Goal: Task Accomplishment & Management: Complete application form

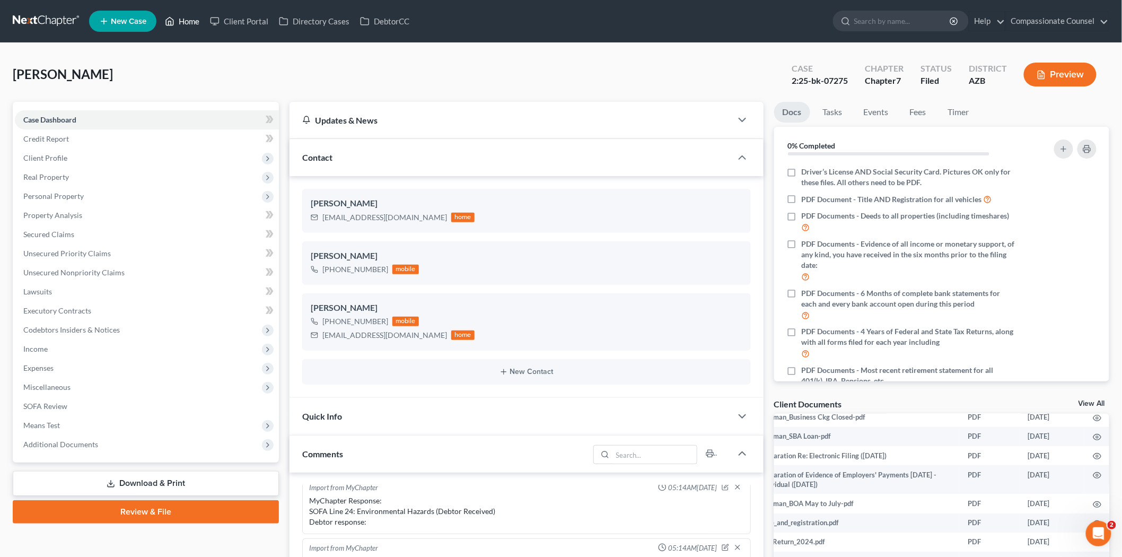
click at [187, 16] on link "Home" at bounding box center [182, 21] width 45 height 19
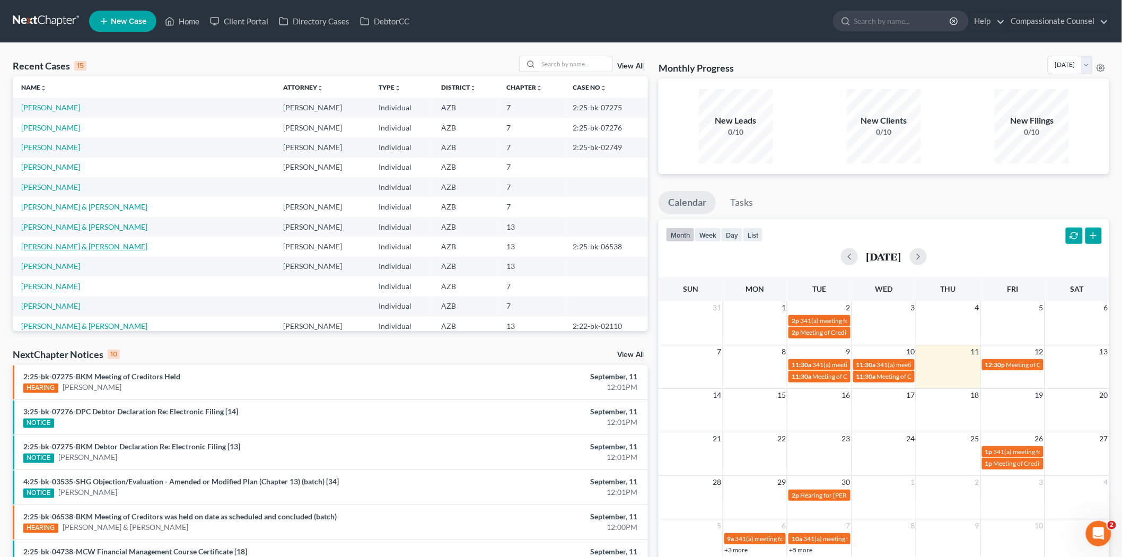
click at [67, 246] on link "[PERSON_NAME] & [PERSON_NAME]" at bounding box center [84, 246] width 126 height 9
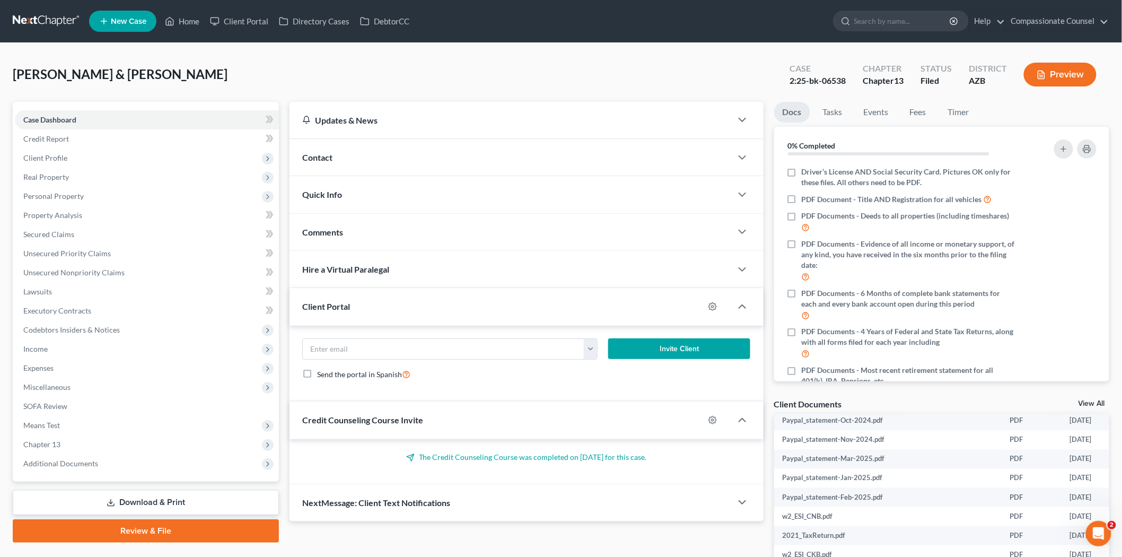
scroll to position [1001, 0]
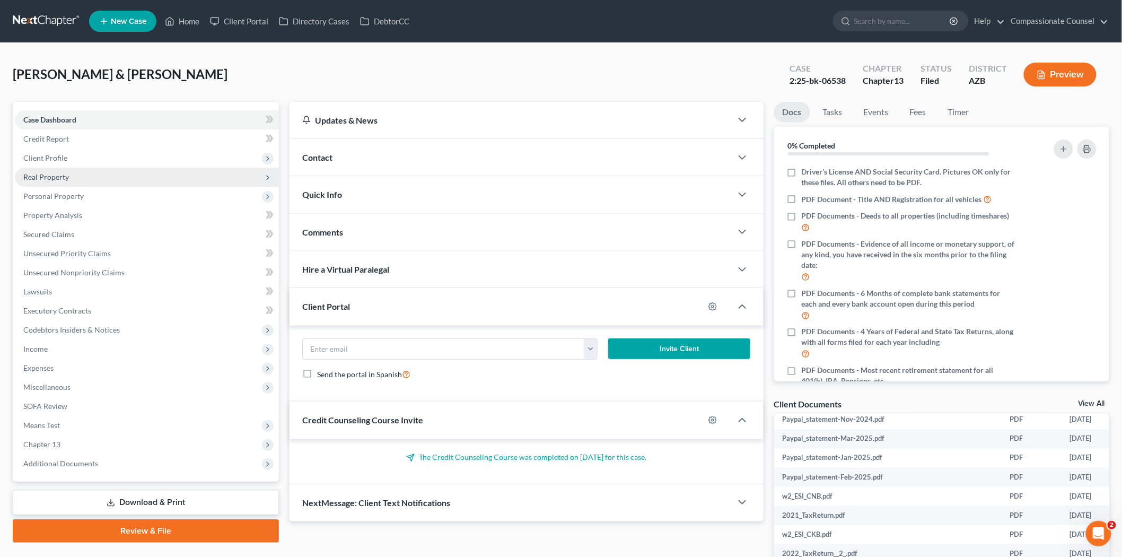
click at [60, 172] on span "Real Property" at bounding box center [46, 176] width 46 height 9
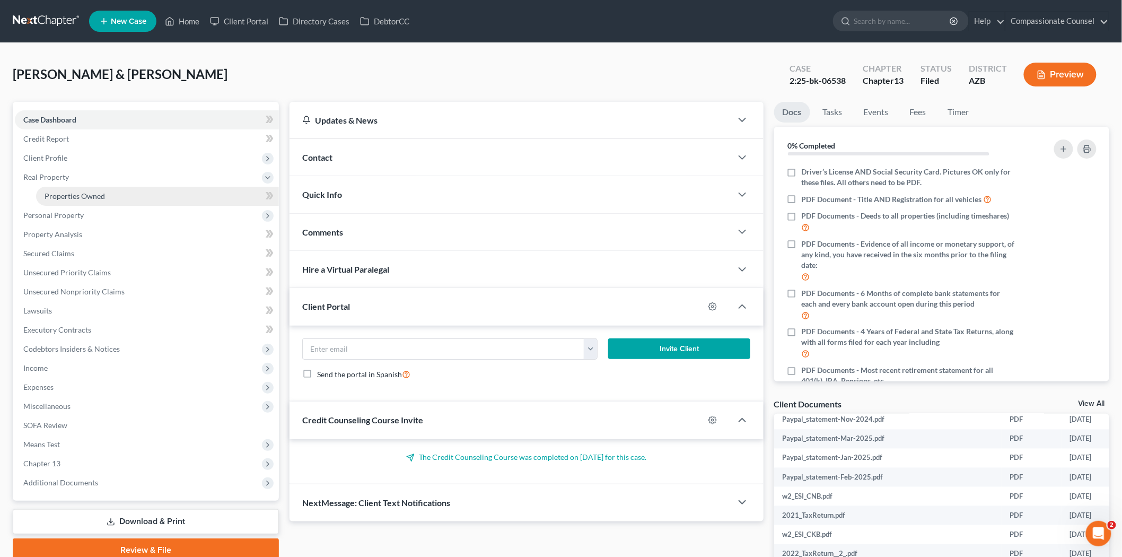
click at [71, 191] on span "Properties Owned" at bounding box center [75, 195] width 60 height 9
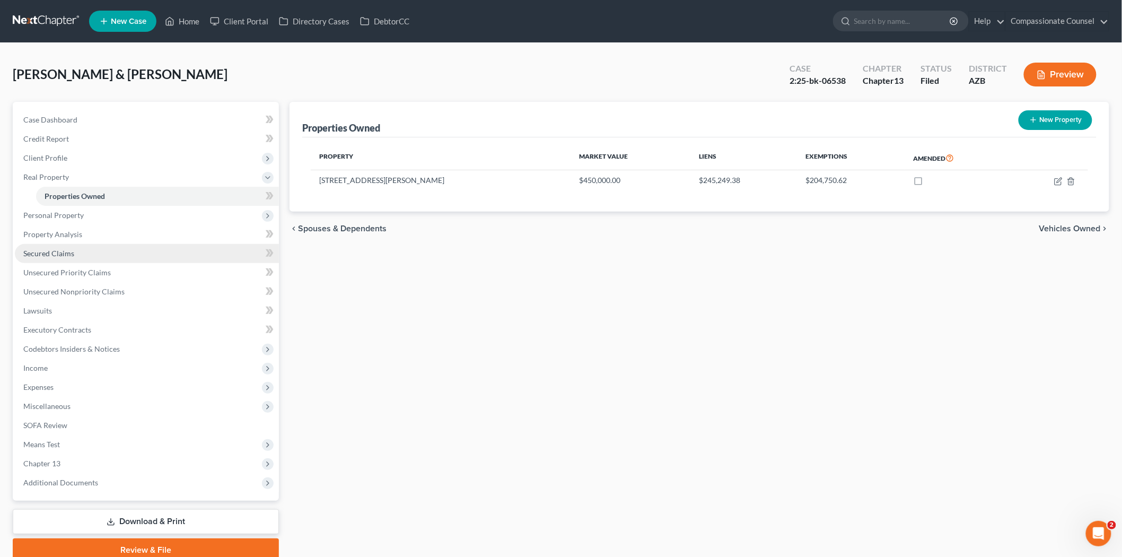
click at [61, 252] on span "Secured Claims" at bounding box center [48, 253] width 51 height 9
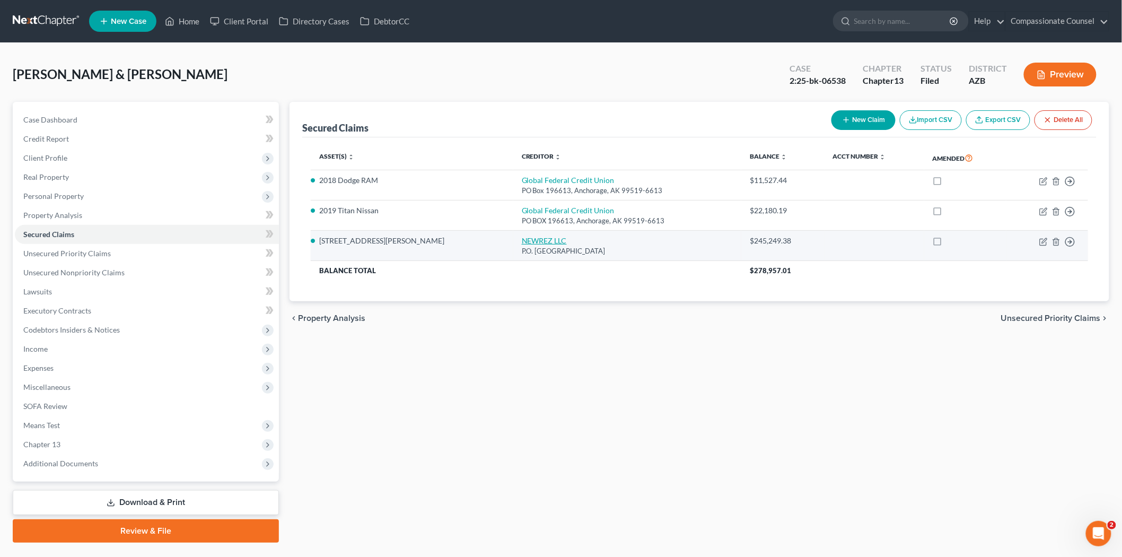
click at [522, 237] on link "NEWREZ LLC" at bounding box center [544, 240] width 45 height 9
select select "45"
select select "2"
select select "0"
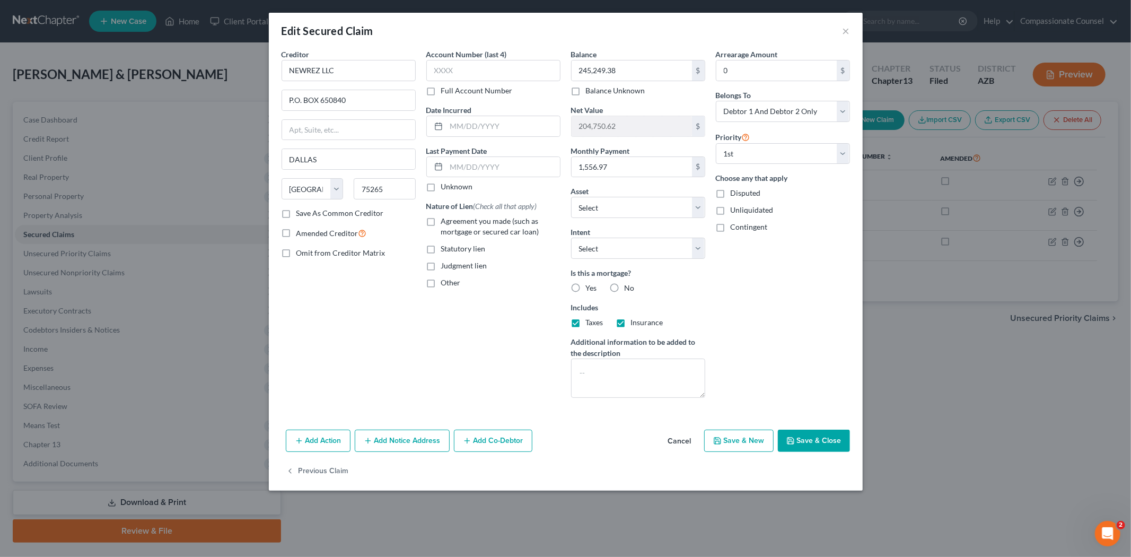
click at [586, 285] on label "Yes" at bounding box center [591, 288] width 11 height 11
click at [590, 285] on input "Yes" at bounding box center [593, 286] width 7 height 7
radio input "true"
click at [700, 250] on select "Select Surrender Redeem Reaffirm Avoid Other" at bounding box center [638, 247] width 134 height 21
select select "4"
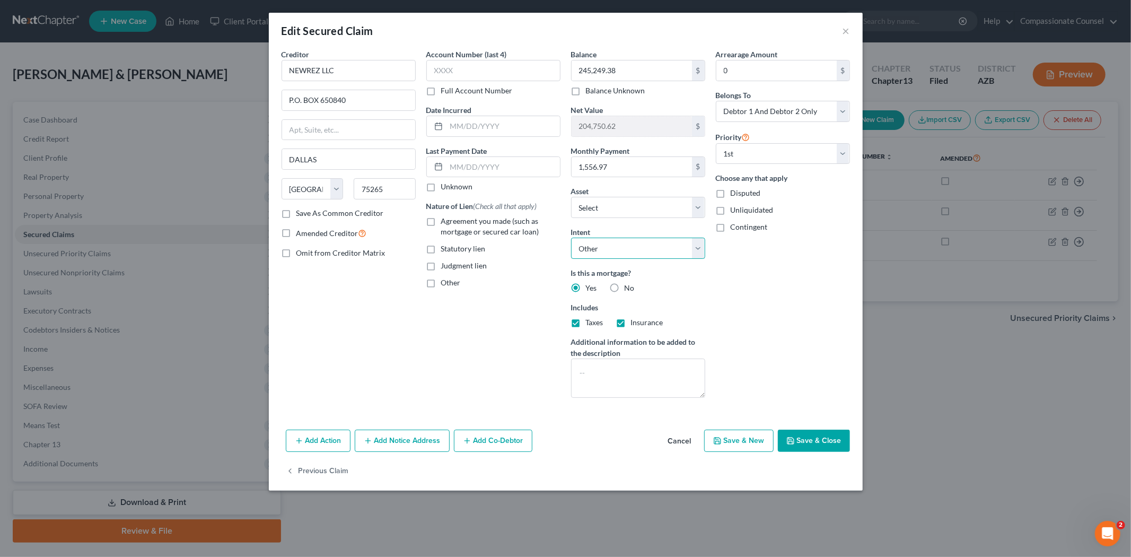
click at [571, 237] on select "Select Surrender Redeem Reaffirm Avoid Other" at bounding box center [638, 247] width 134 height 21
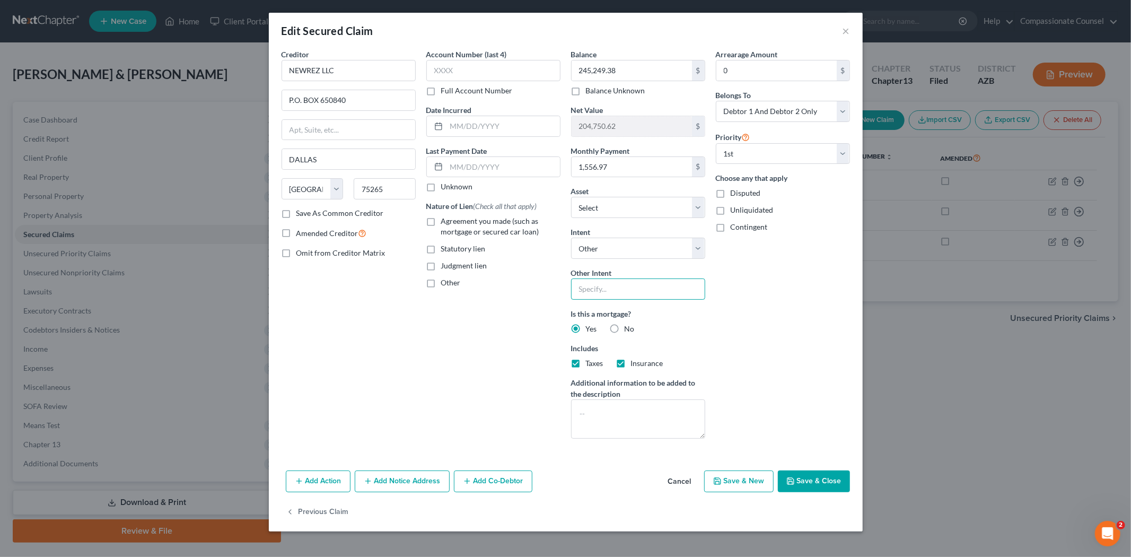
click at [600, 287] on input "text" at bounding box center [638, 288] width 134 height 21
type input "Retain and keep current"
click at [794, 479] on icon "button" at bounding box center [790, 481] width 8 height 8
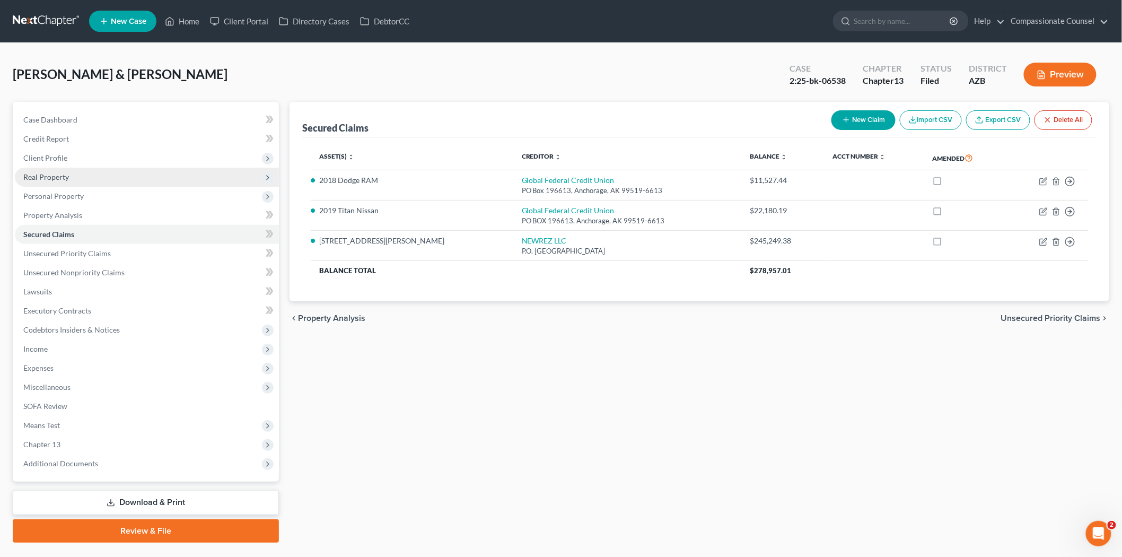
click at [59, 171] on span "Real Property" at bounding box center [147, 177] width 264 height 19
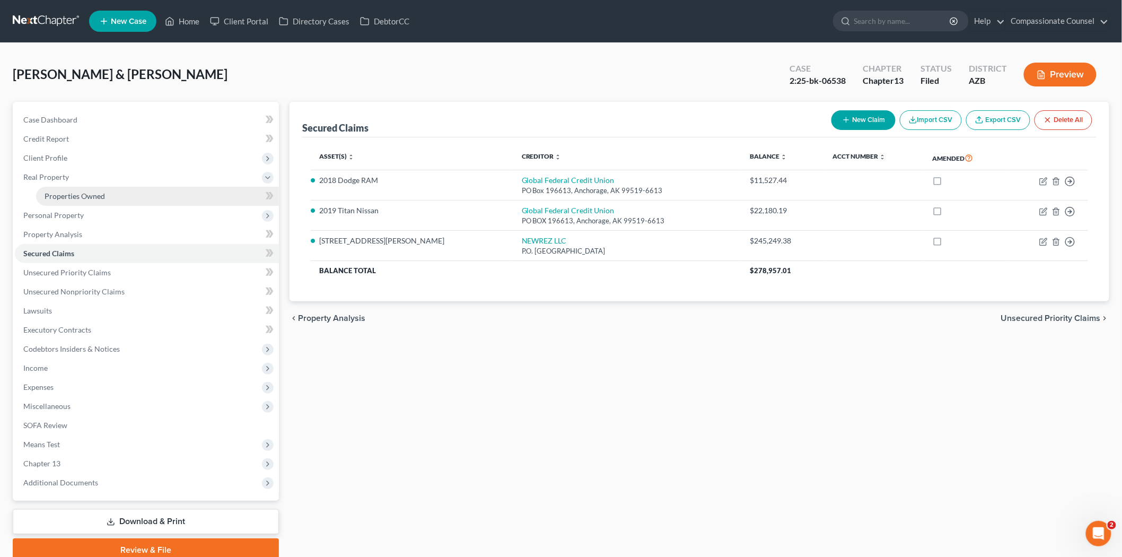
click at [61, 192] on span "Properties Owned" at bounding box center [75, 195] width 60 height 9
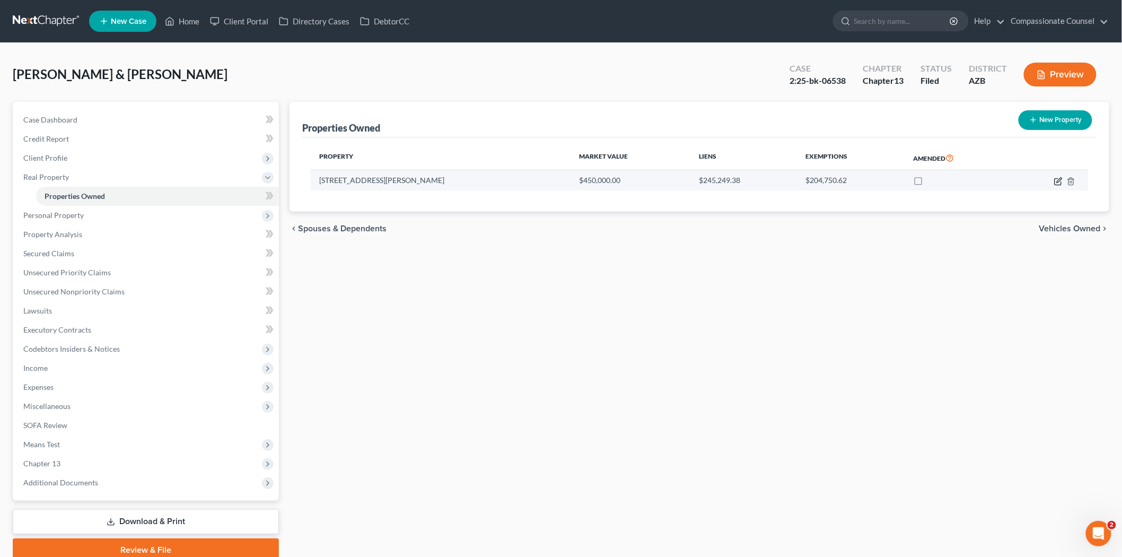
click at [1061, 179] on icon "button" at bounding box center [1058, 180] width 5 height 5
select select "3"
select select "2"
select select "0"
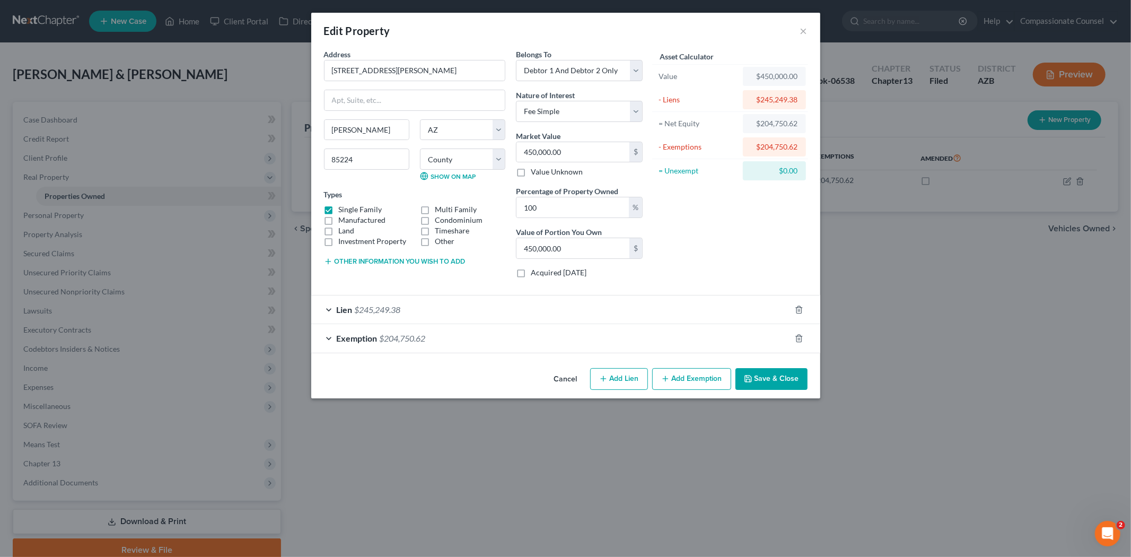
click at [570, 374] on button "Cancel" at bounding box center [565, 379] width 40 height 21
